Goal: Transaction & Acquisition: Purchase product/service

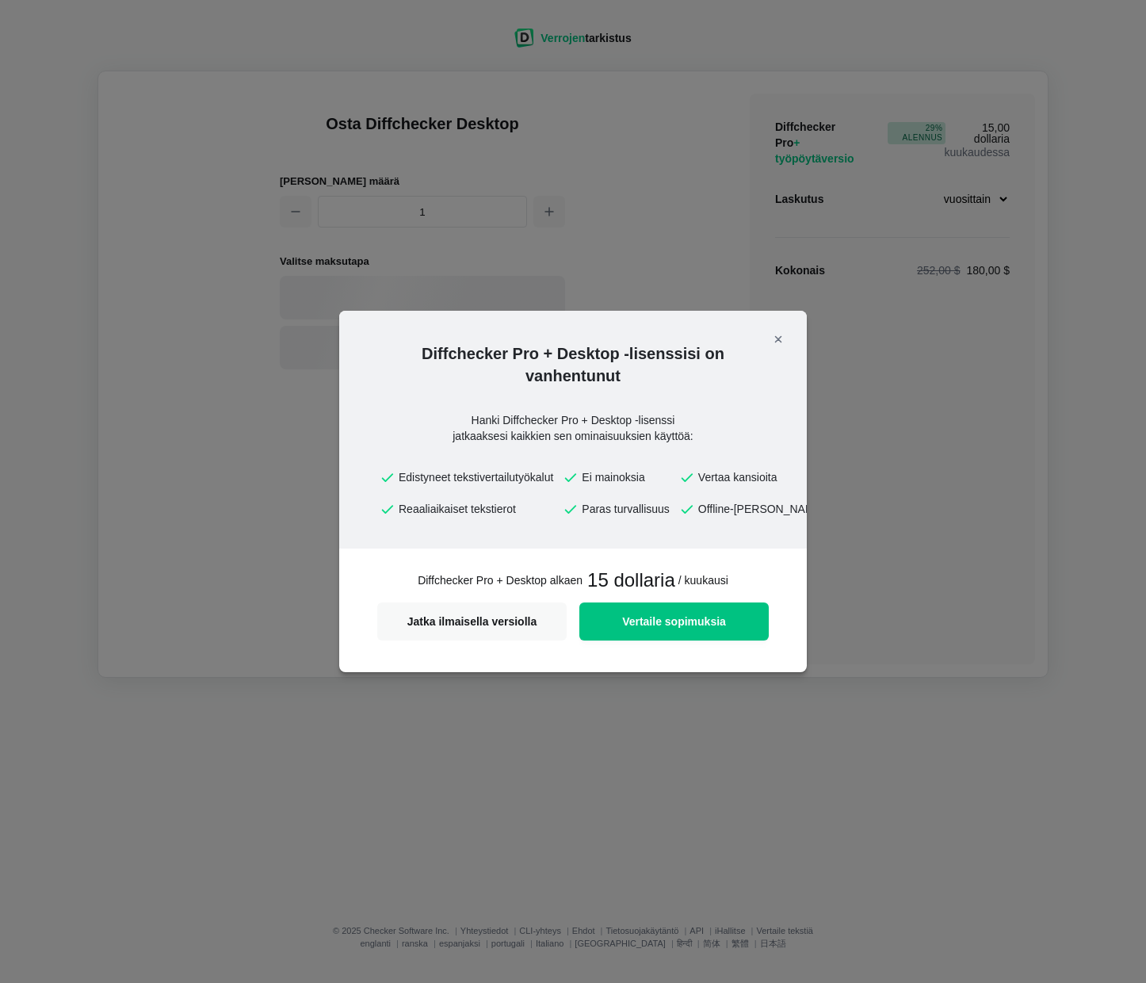
select select "desktop-yearly-180"
click at [643, 618] on font "Vertaile sopimuksia" at bounding box center [674, 621] width 104 height 13
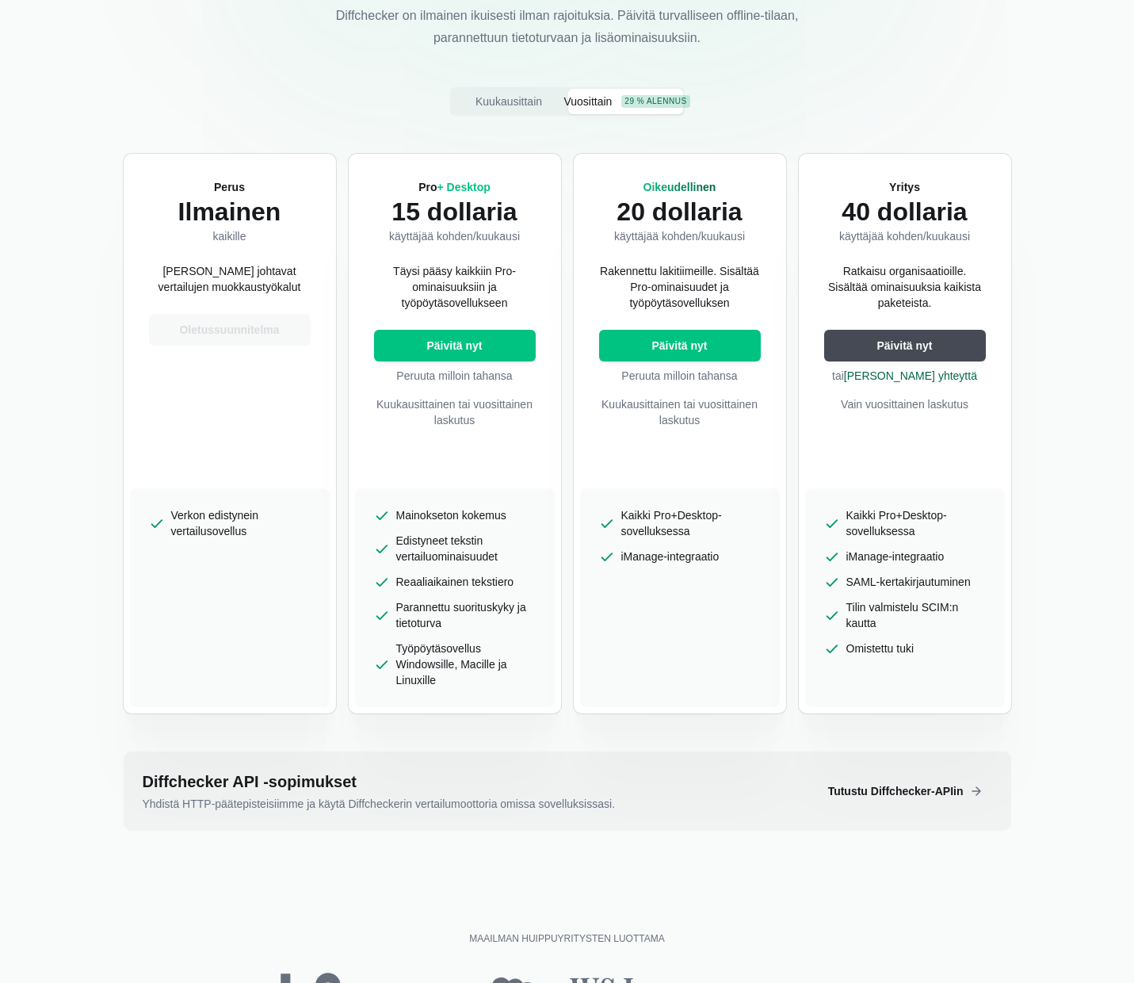
scroll to position [238, 0]
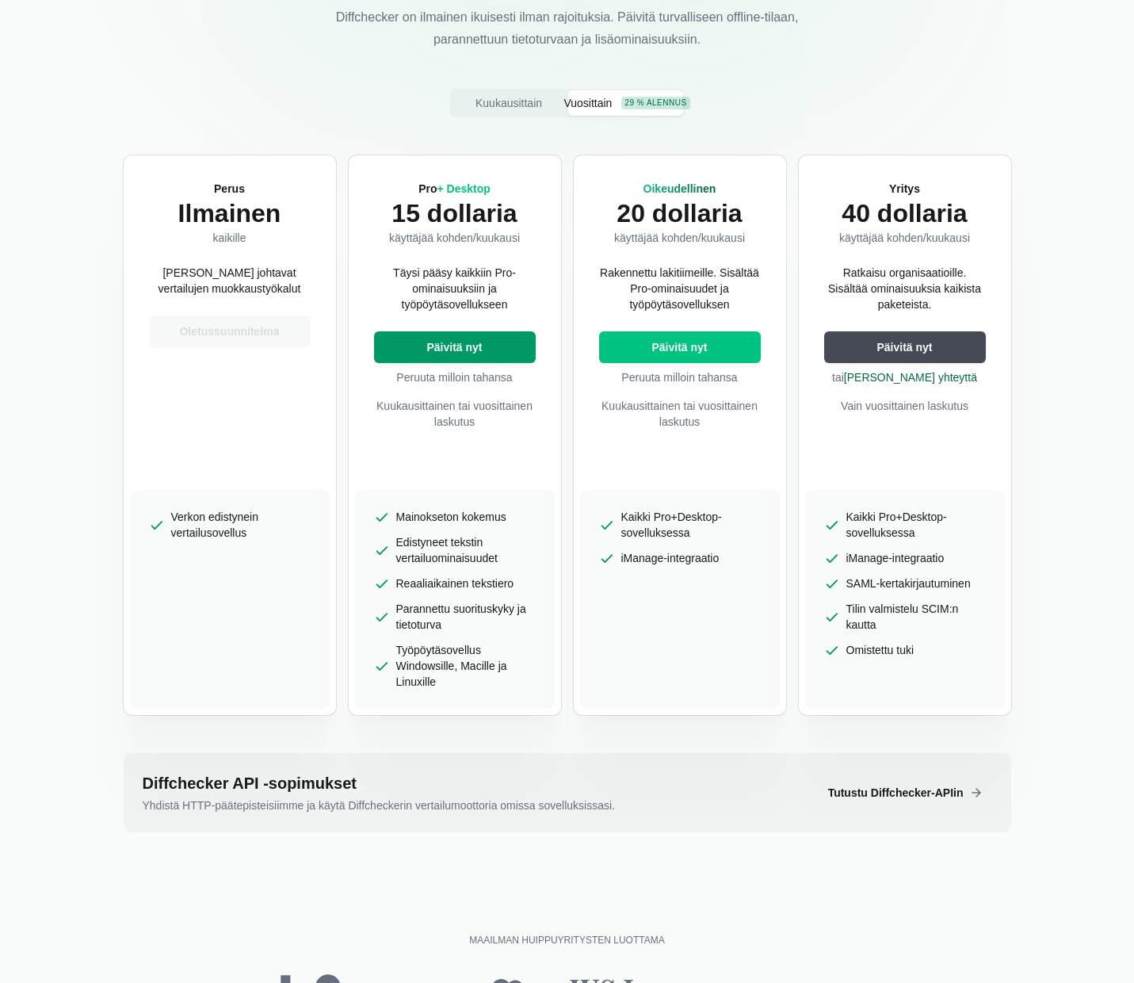
click at [450, 352] on font "Päivitä nyt" at bounding box center [453, 347] width 55 height 13
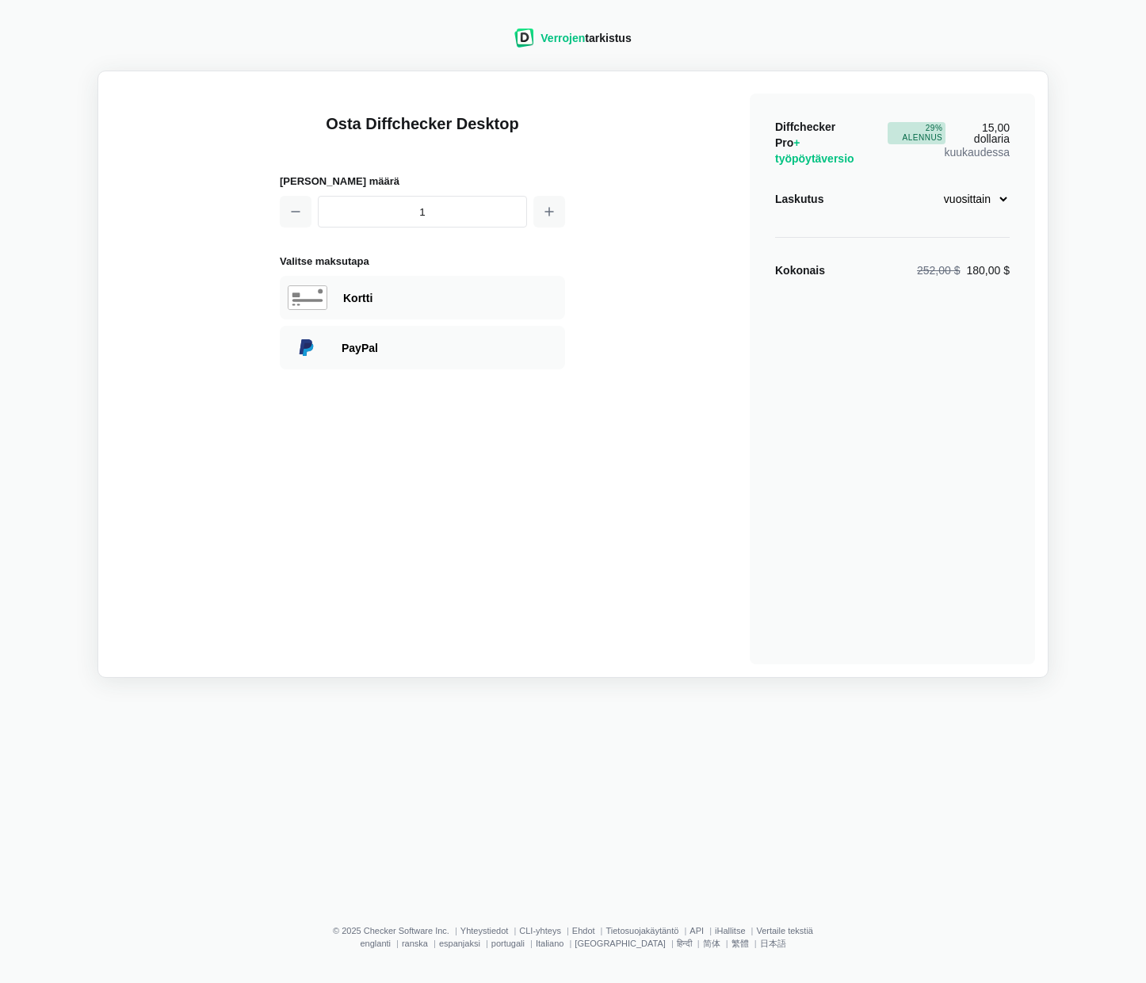
click at [1004, 200] on select "kuukausittain vuosittain" at bounding box center [963, 198] width 94 height 27
select select "desktop-monthly-21"
click at [916, 185] on select "kuukausittain vuosittain" at bounding box center [963, 198] width 94 height 27
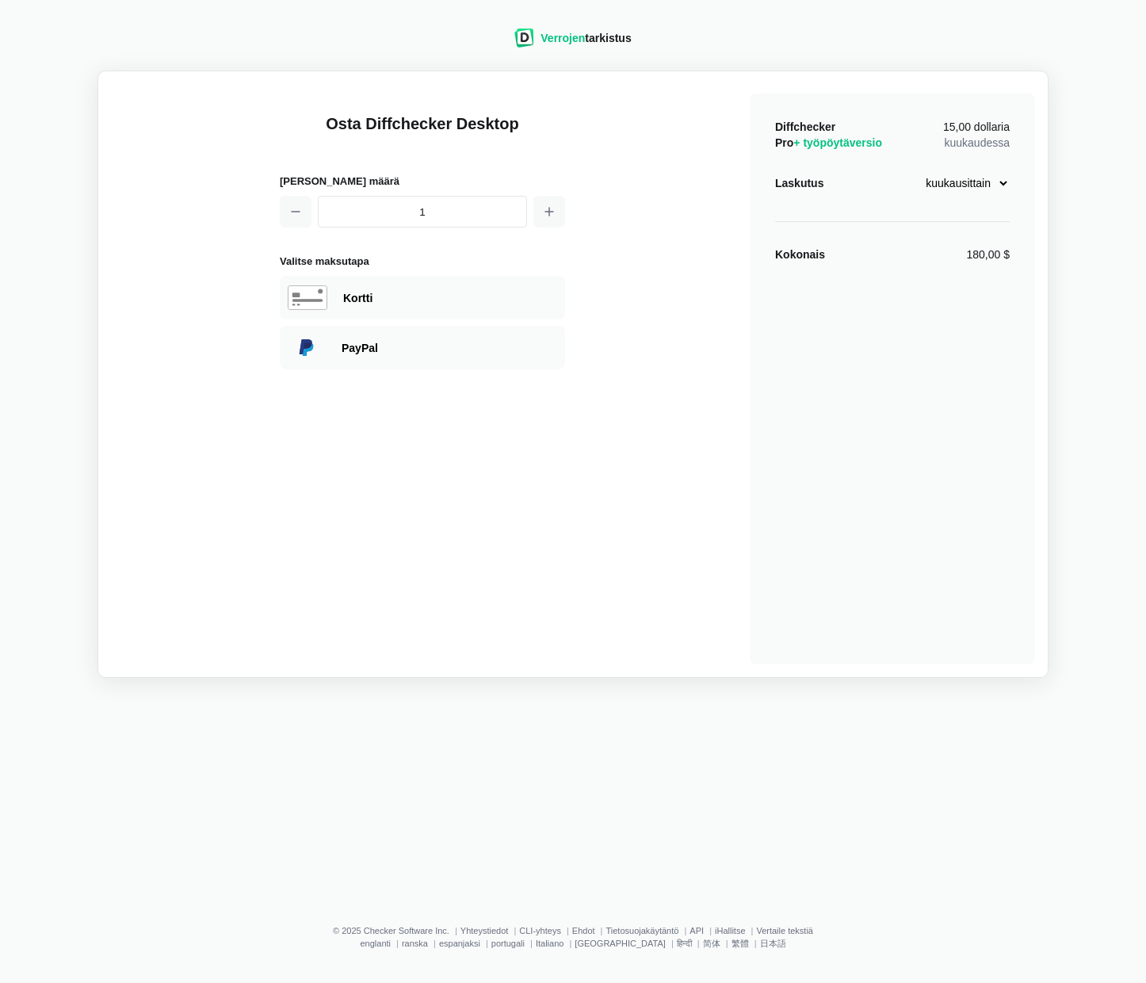
click at [1002, 188] on select "kuukausittain vuosittain" at bounding box center [963, 183] width 94 height 27
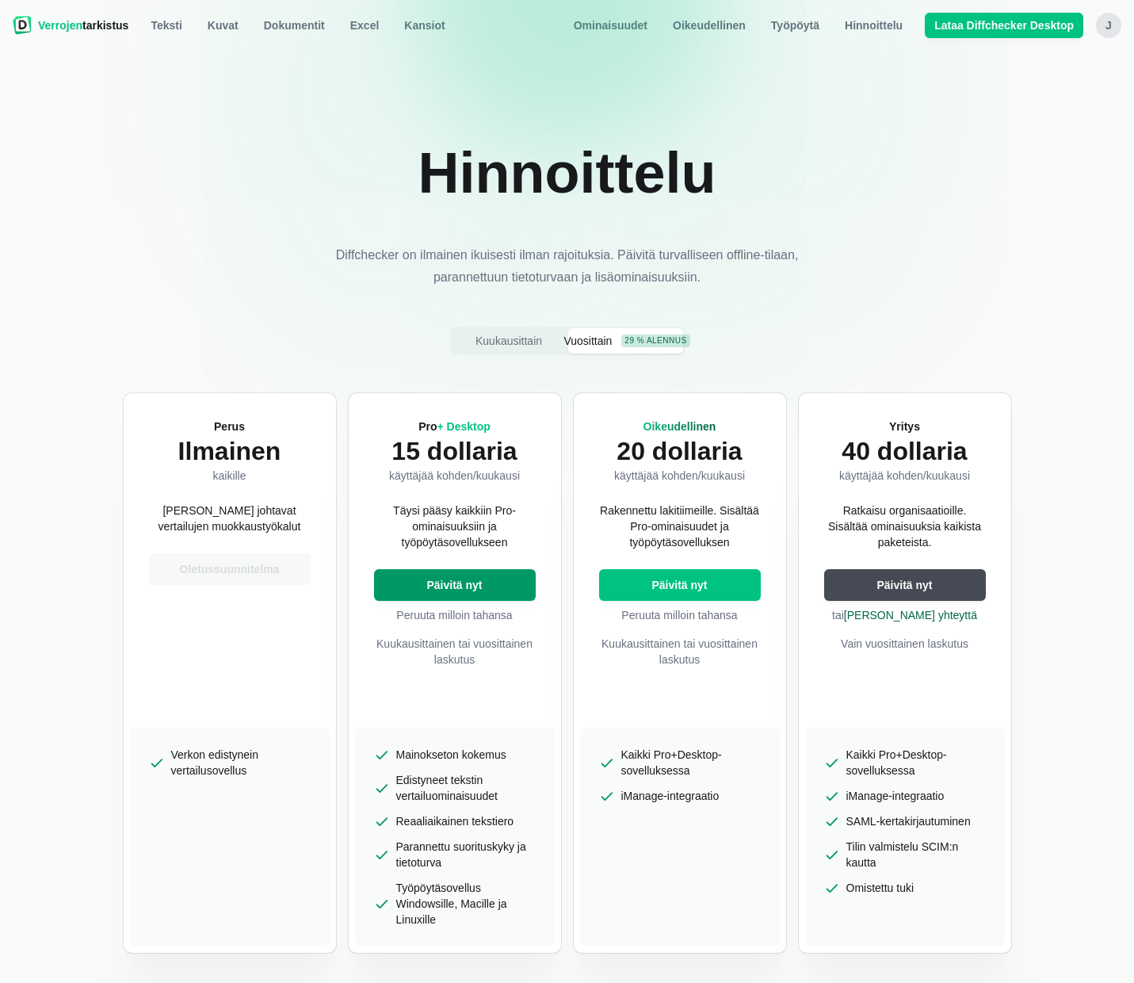
click at [466, 581] on font "Päivitä nyt" at bounding box center [453, 585] width 55 height 13
select select "desktop-yearly-180"
click at [31, 25] on img at bounding box center [22, 25] width 19 height 19
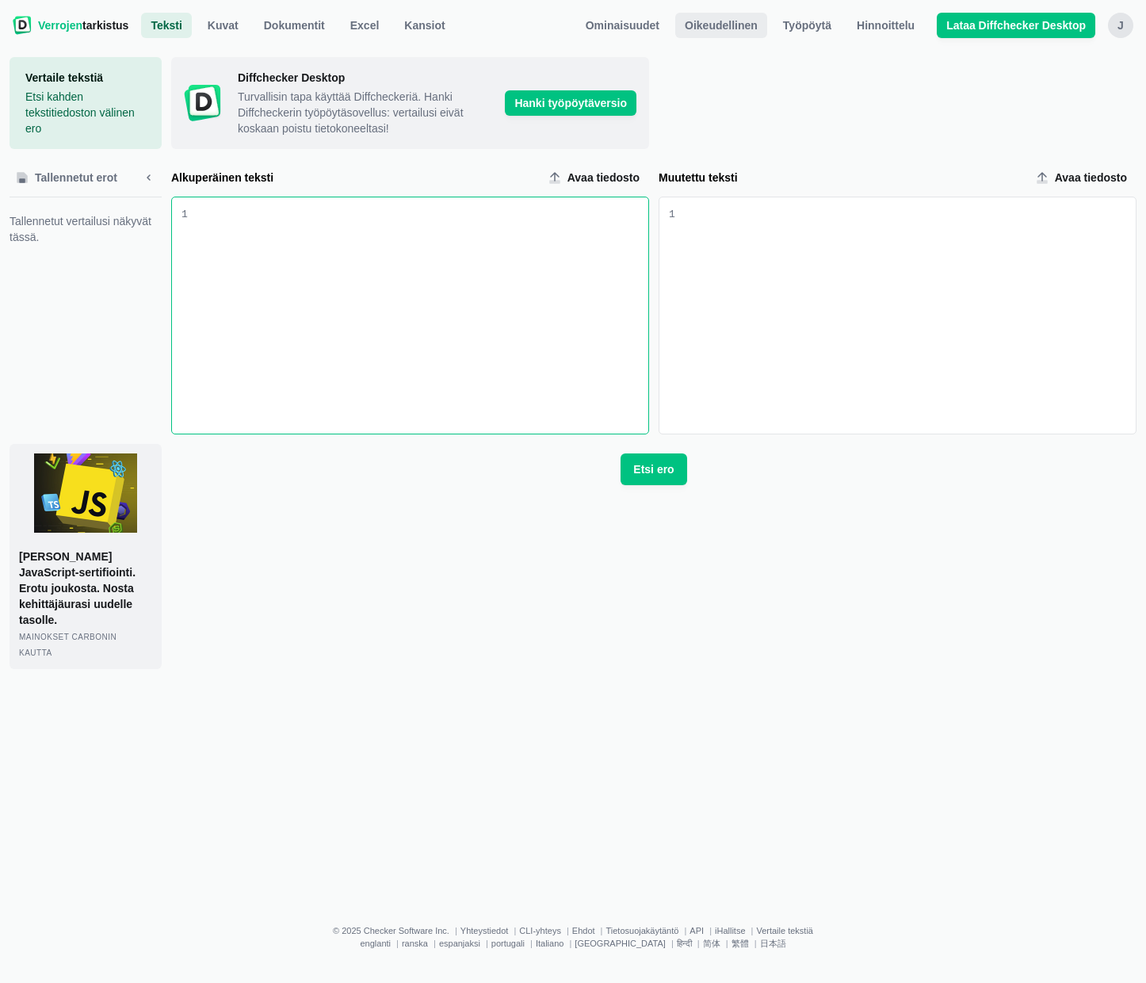
click at [735, 25] on font "Oikeudellinen" at bounding box center [721, 25] width 73 height 13
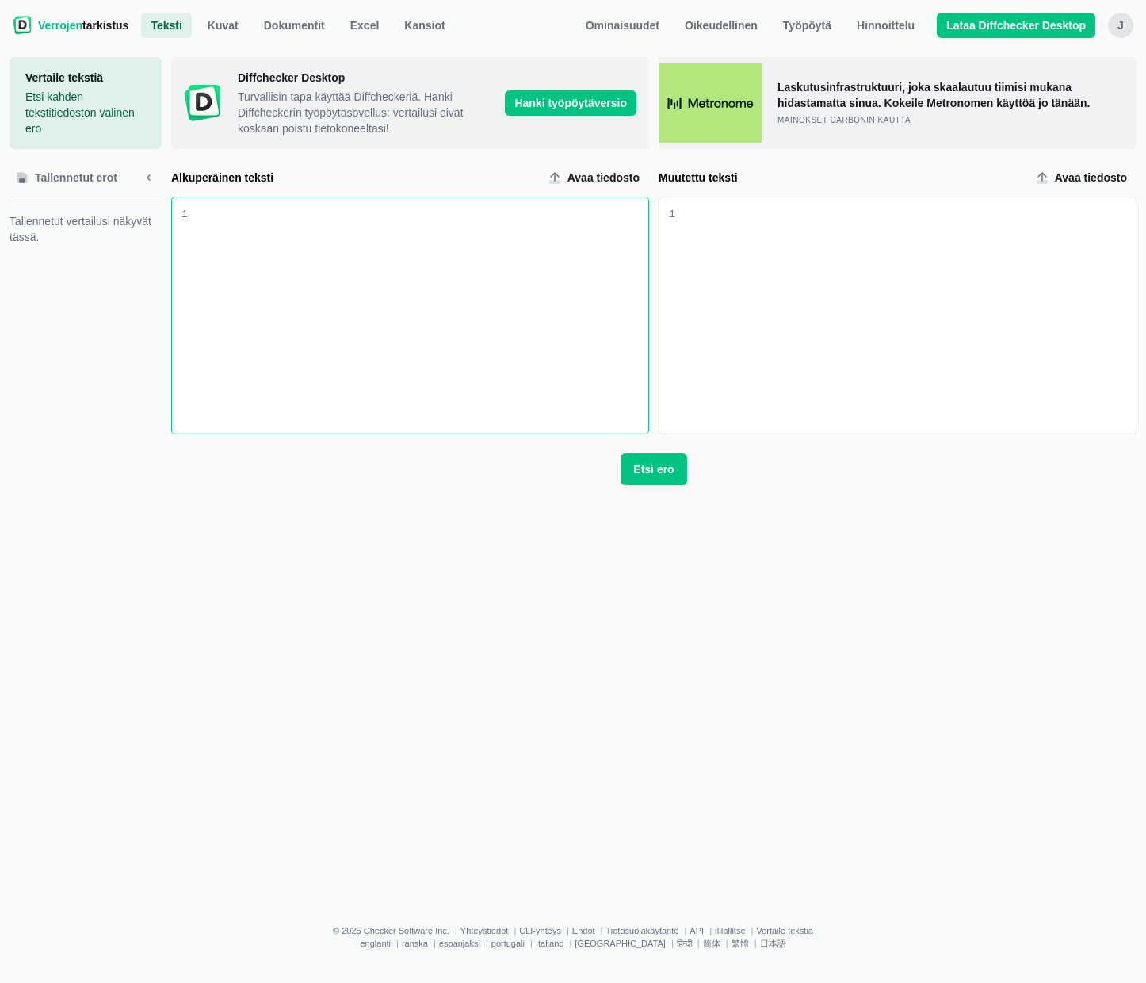
click at [1119, 30] on font "j" at bounding box center [1121, 25] width 6 height 13
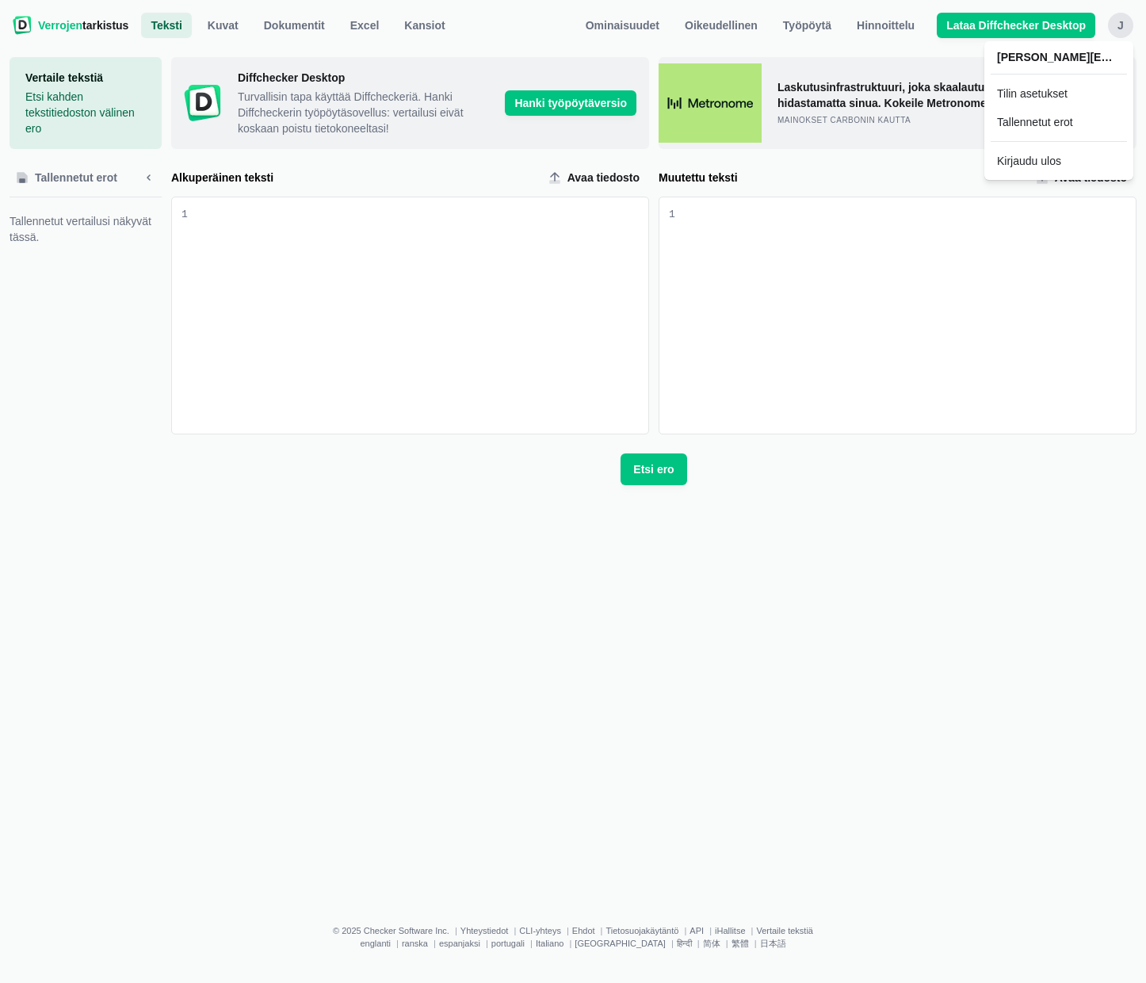
click at [49, 27] on font "Verrojen" at bounding box center [60, 25] width 44 height 13
click at [481, 927] on font "Yhteystiedot" at bounding box center [485, 931] width 48 height 10
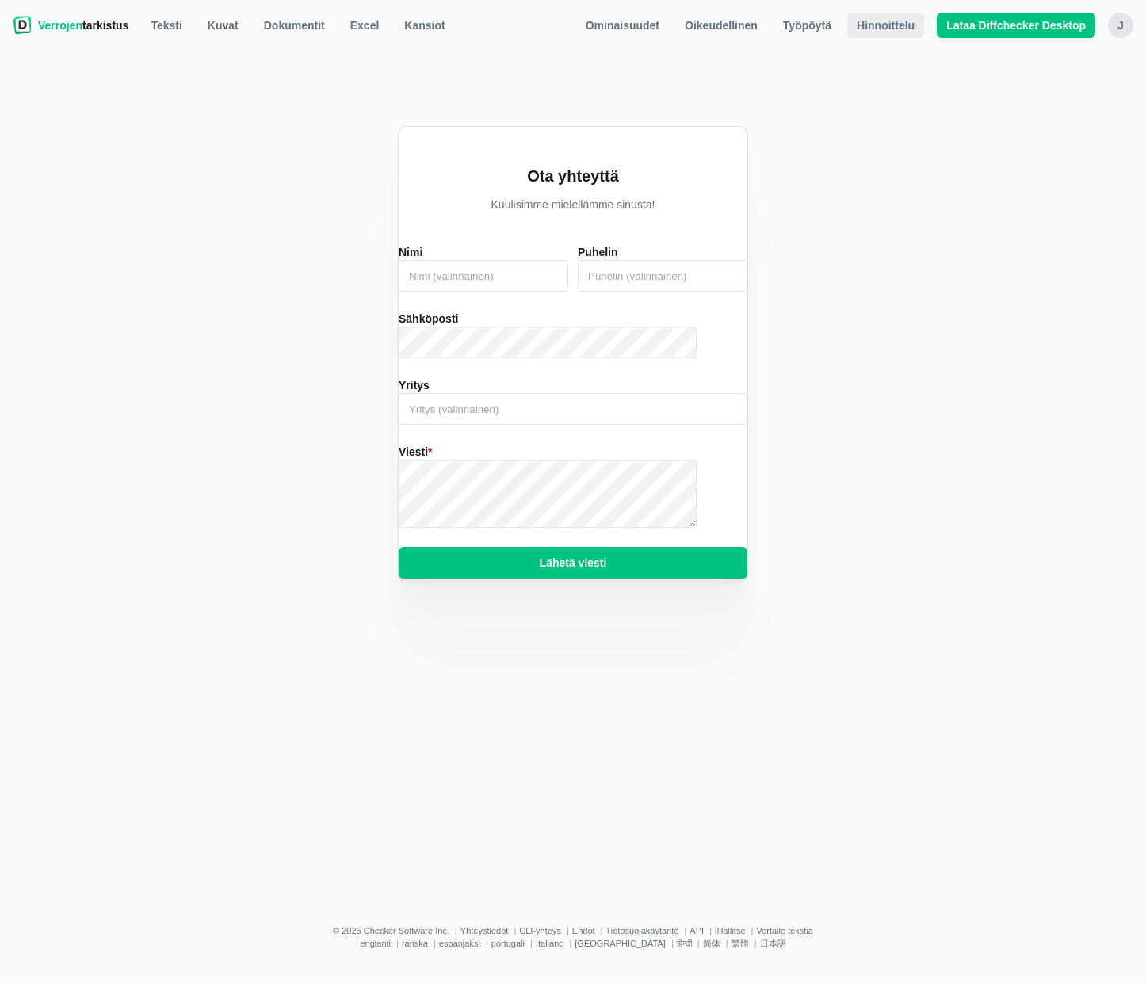
click at [872, 27] on font "Hinnoittelu" at bounding box center [886, 25] width 58 height 13
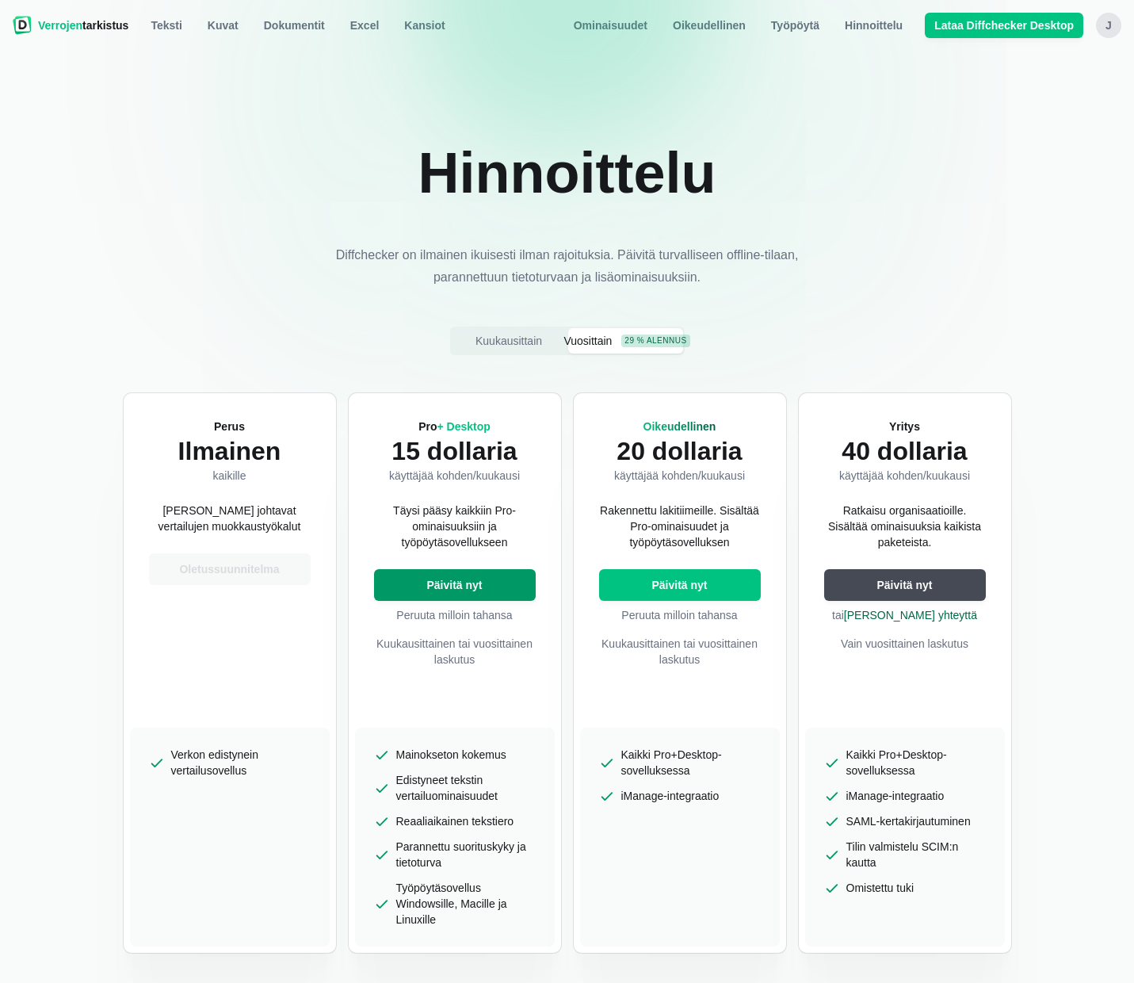
click at [461, 587] on font "Päivitä nyt" at bounding box center [453, 585] width 55 height 13
select select "desktop-yearly-180"
click at [471, 587] on font "Päivitä nyt" at bounding box center [453, 585] width 55 height 13
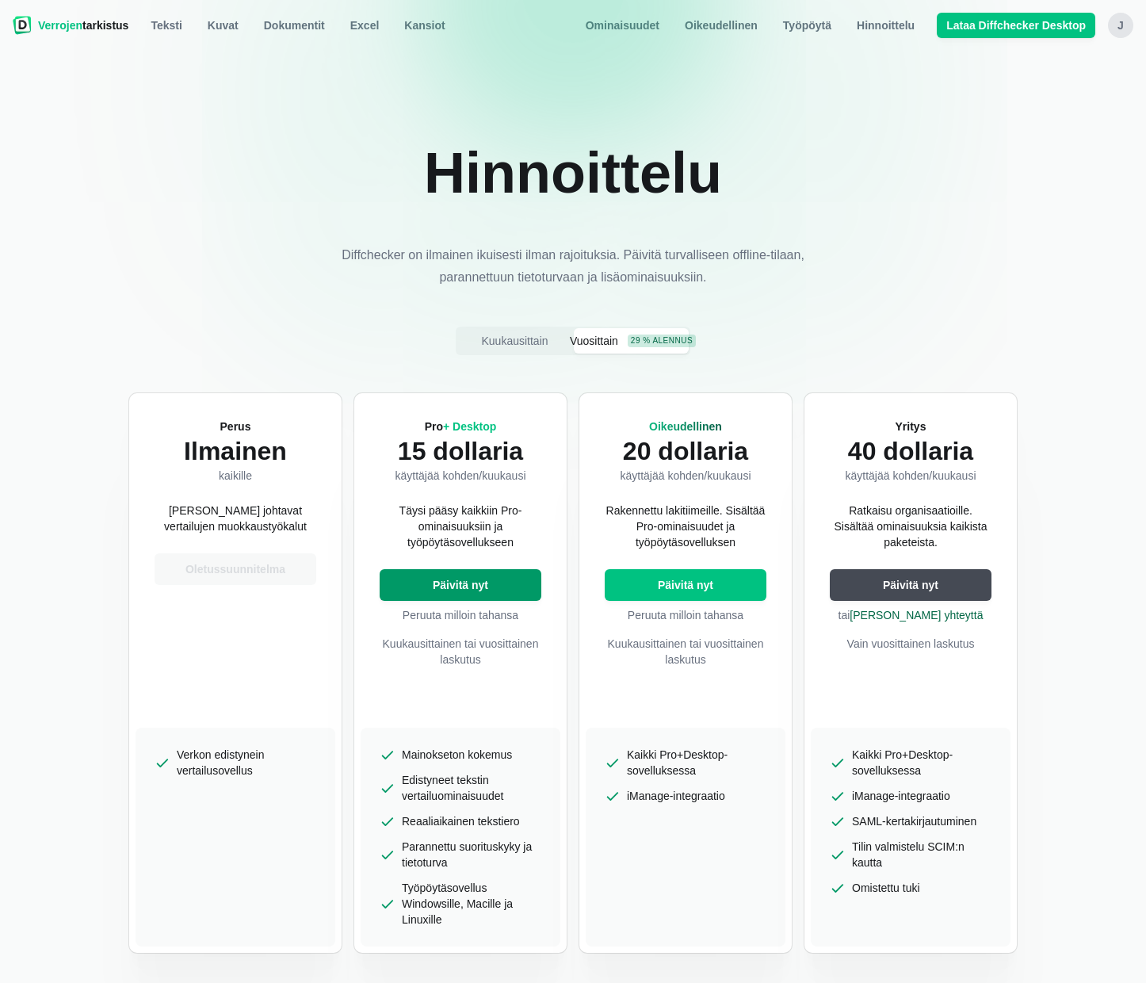
select select "desktop-yearly-180"
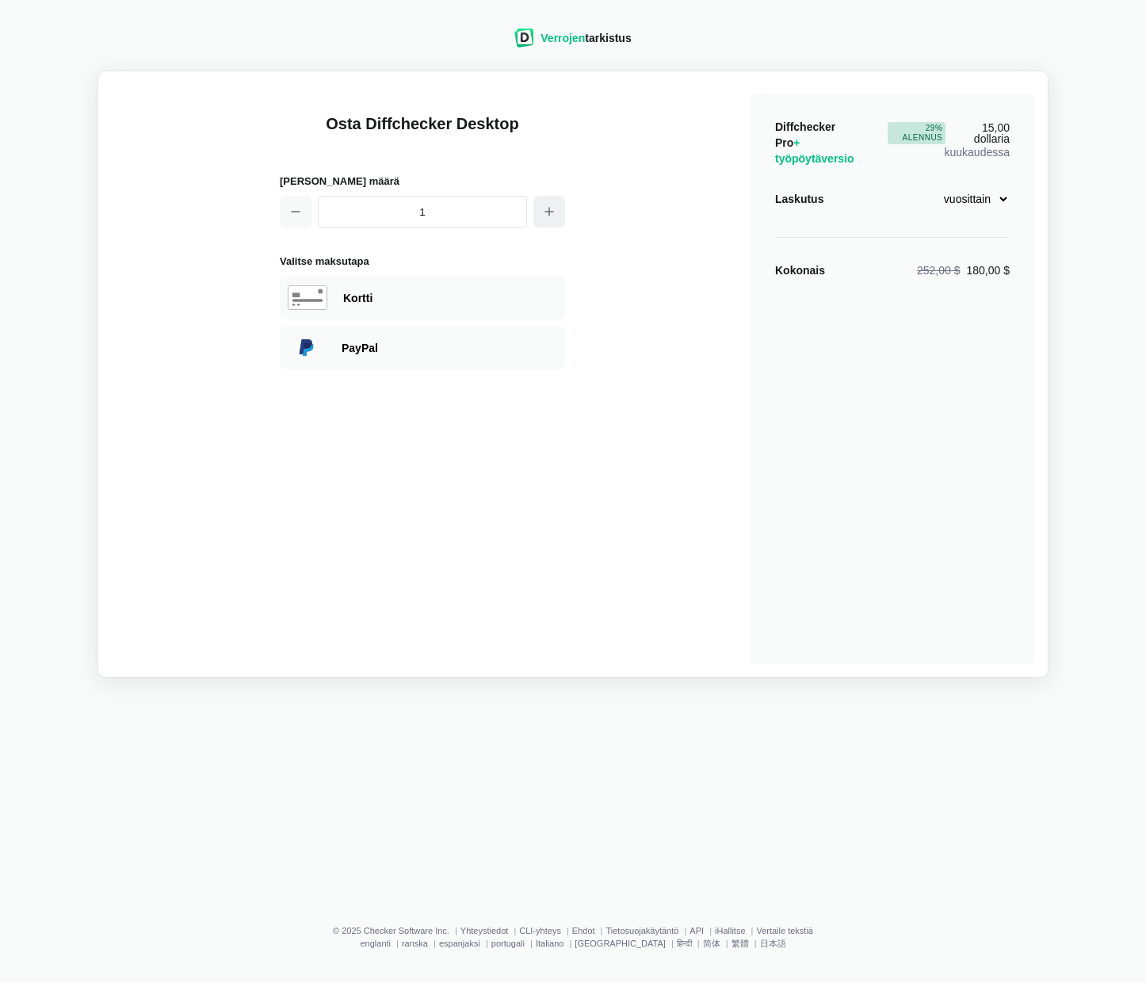
click at [549, 211] on icon "button" at bounding box center [549, 212] width 8 height 8
type input "2"
click at [359, 293] on font "Kortti" at bounding box center [357, 298] width 29 height 13
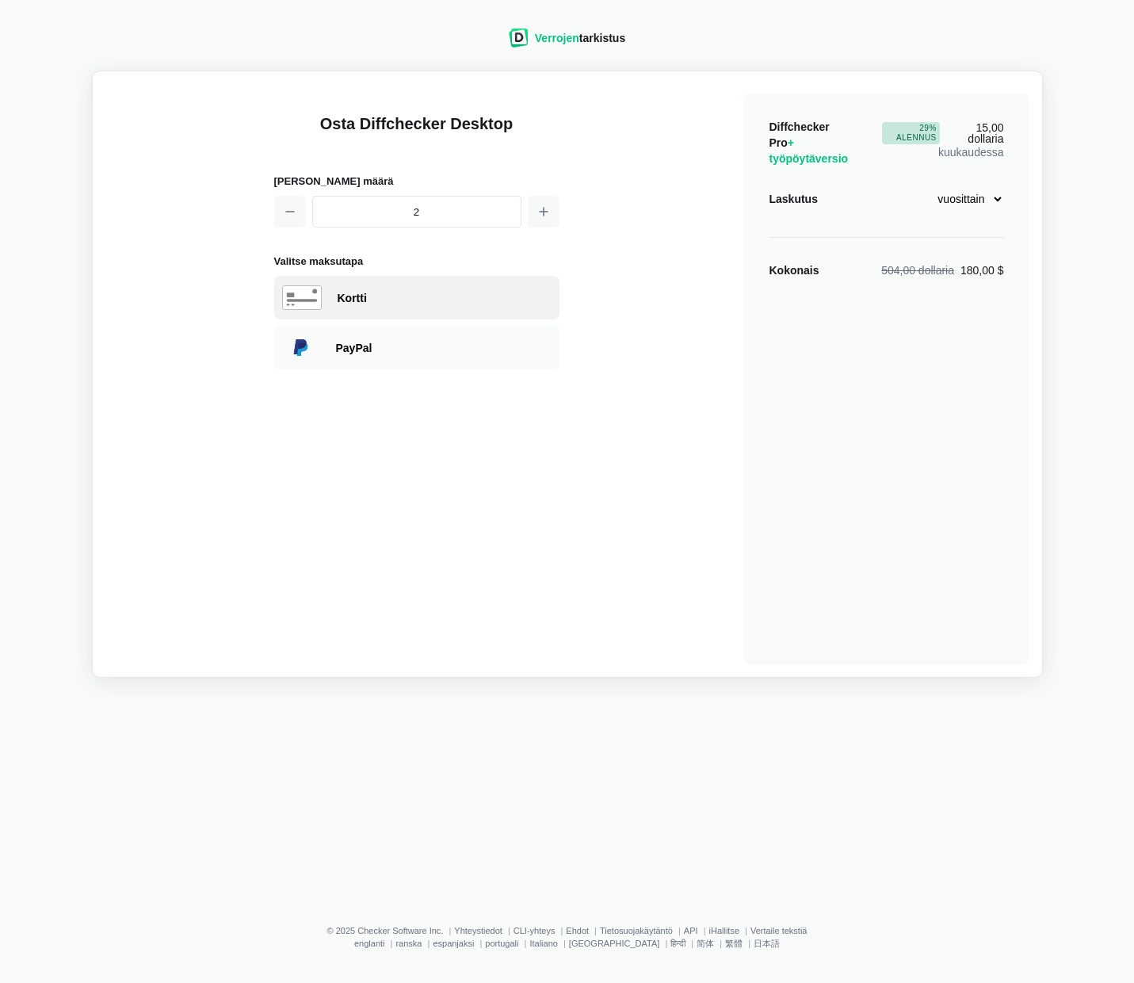
select select "[GEOGRAPHIC_DATA]"
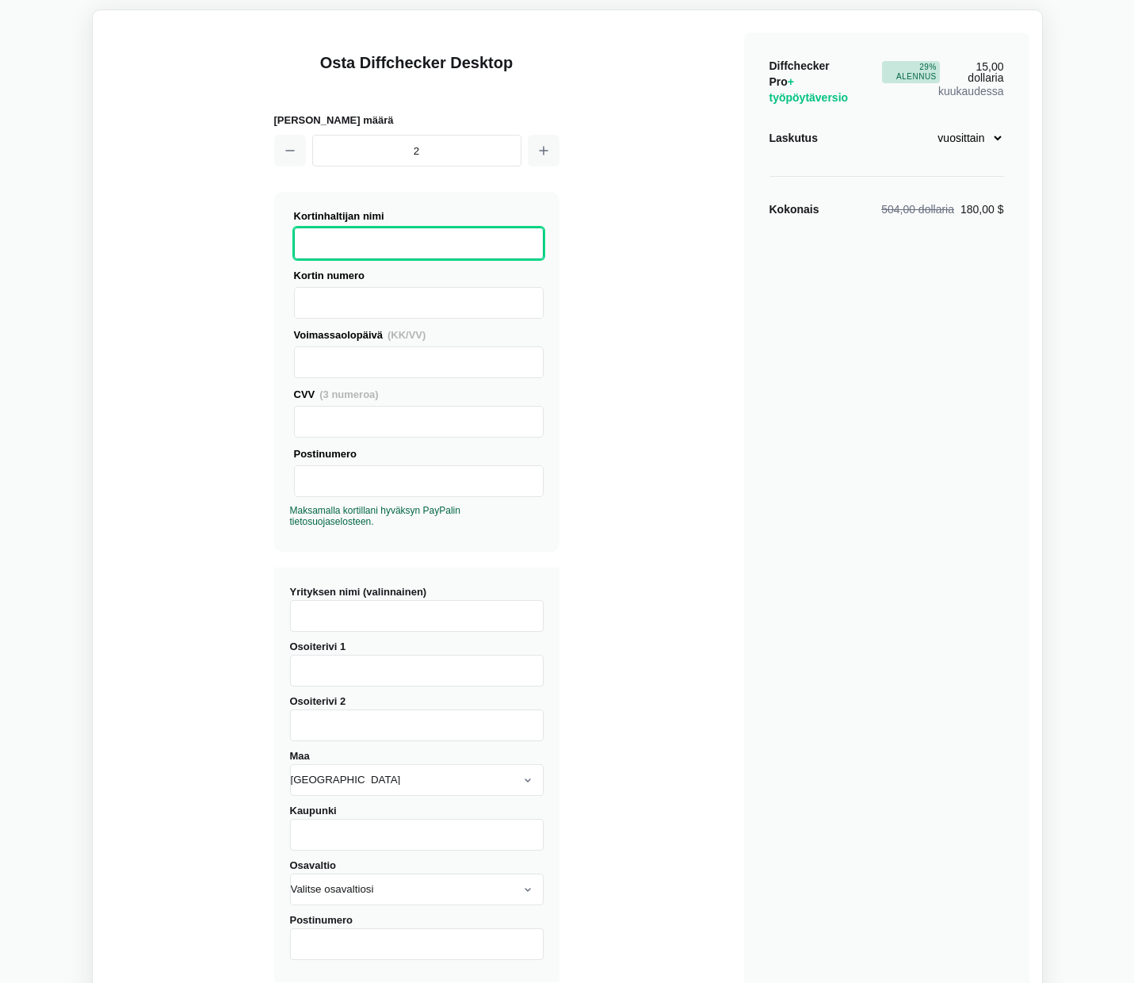
scroll to position [5, 0]
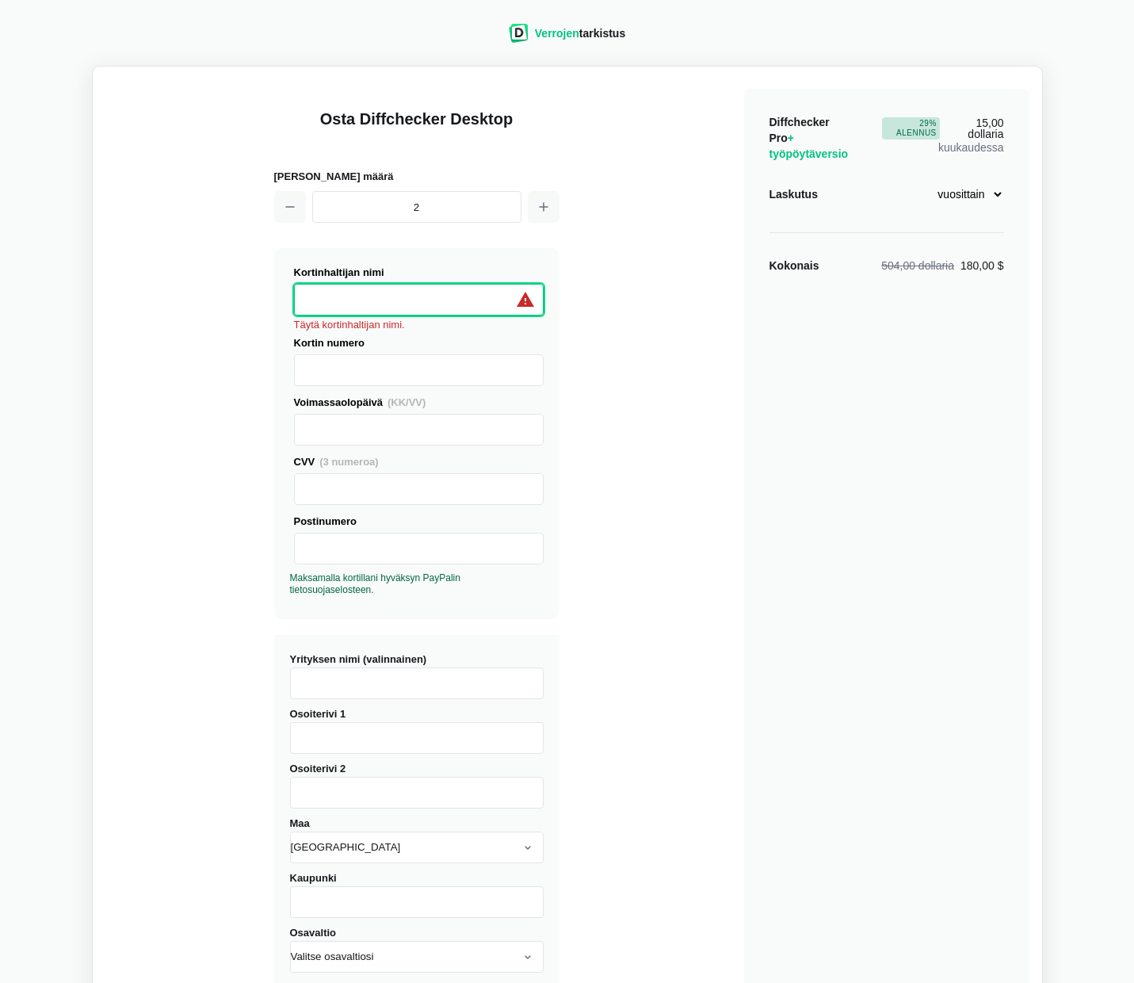
click at [997, 194] on select "kuukausittain vuosittain" at bounding box center [958, 194] width 94 height 27
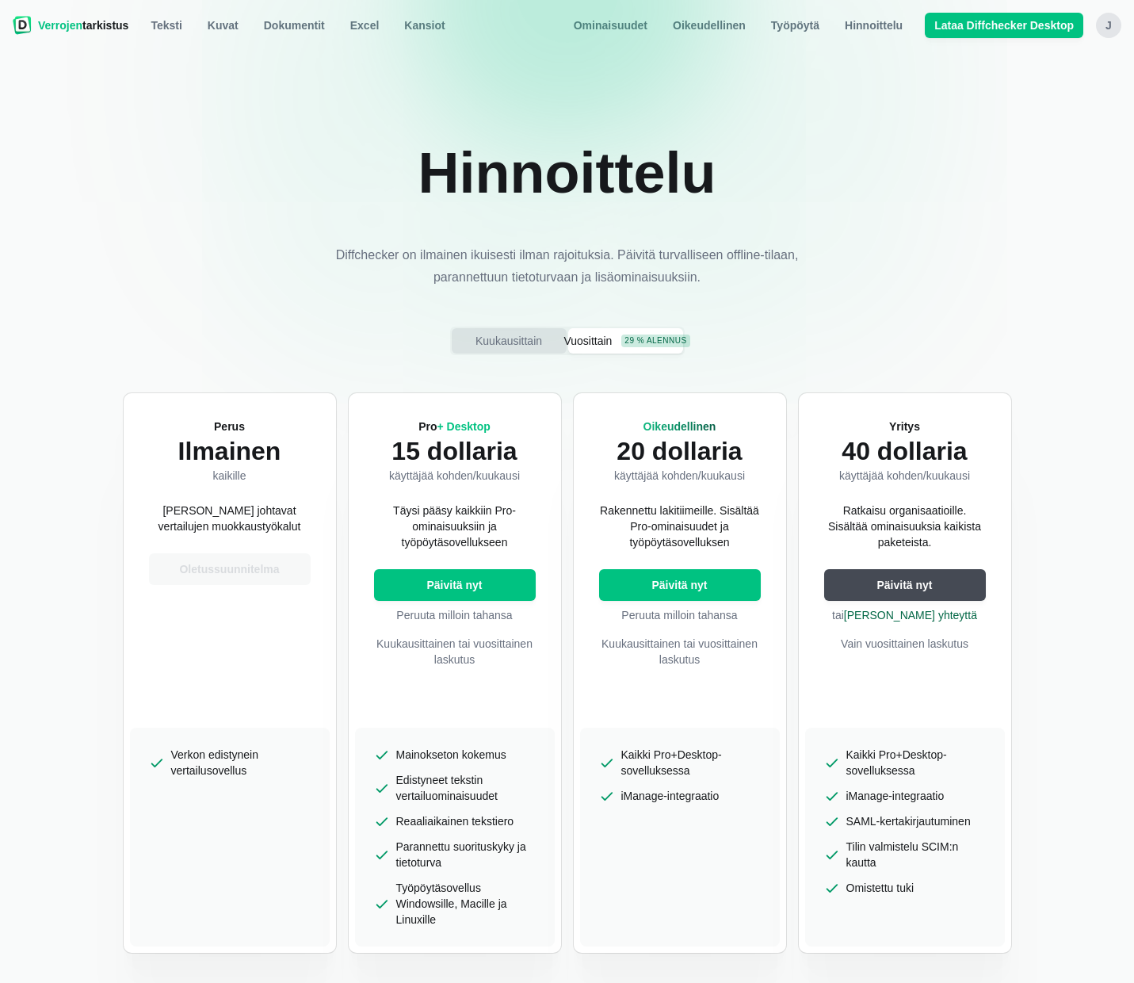
click at [512, 335] on font "Kuukausittain" at bounding box center [509, 341] width 67 height 13
click at [485, 579] on button "Päivitä nyt" at bounding box center [455, 585] width 162 height 32
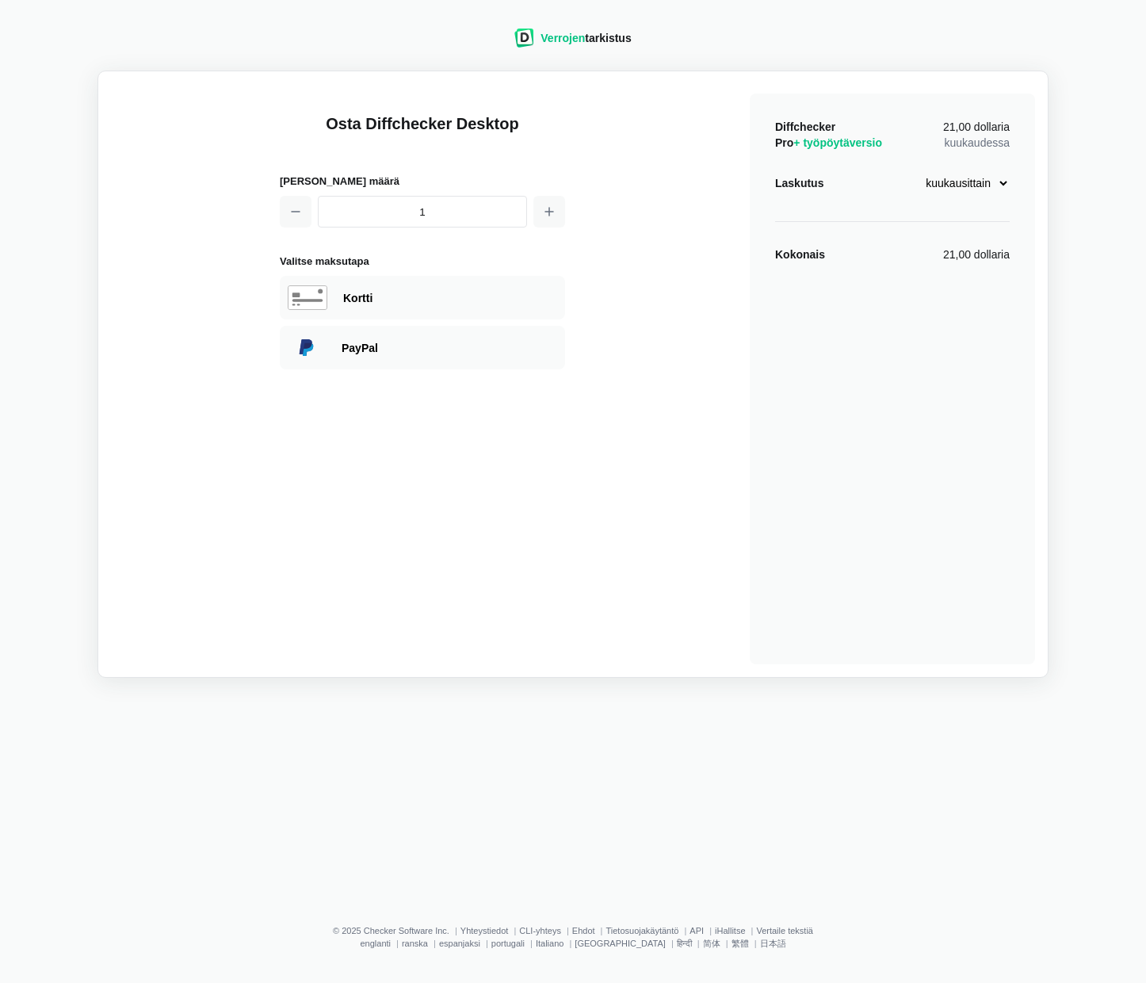
click at [1005, 185] on select "kuukausittain vuosittain" at bounding box center [963, 183] width 94 height 27
click at [1006, 187] on select "kuukausittain vuosittain" at bounding box center [963, 183] width 94 height 27
click at [629, 526] on div "Osta Diffchecker Desktop Lisenssien määrä 1 Valitse maksutapa Visa MasterCard U…" at bounding box center [573, 374] width 924 height 580
